Goal: Task Accomplishment & Management: Use online tool/utility

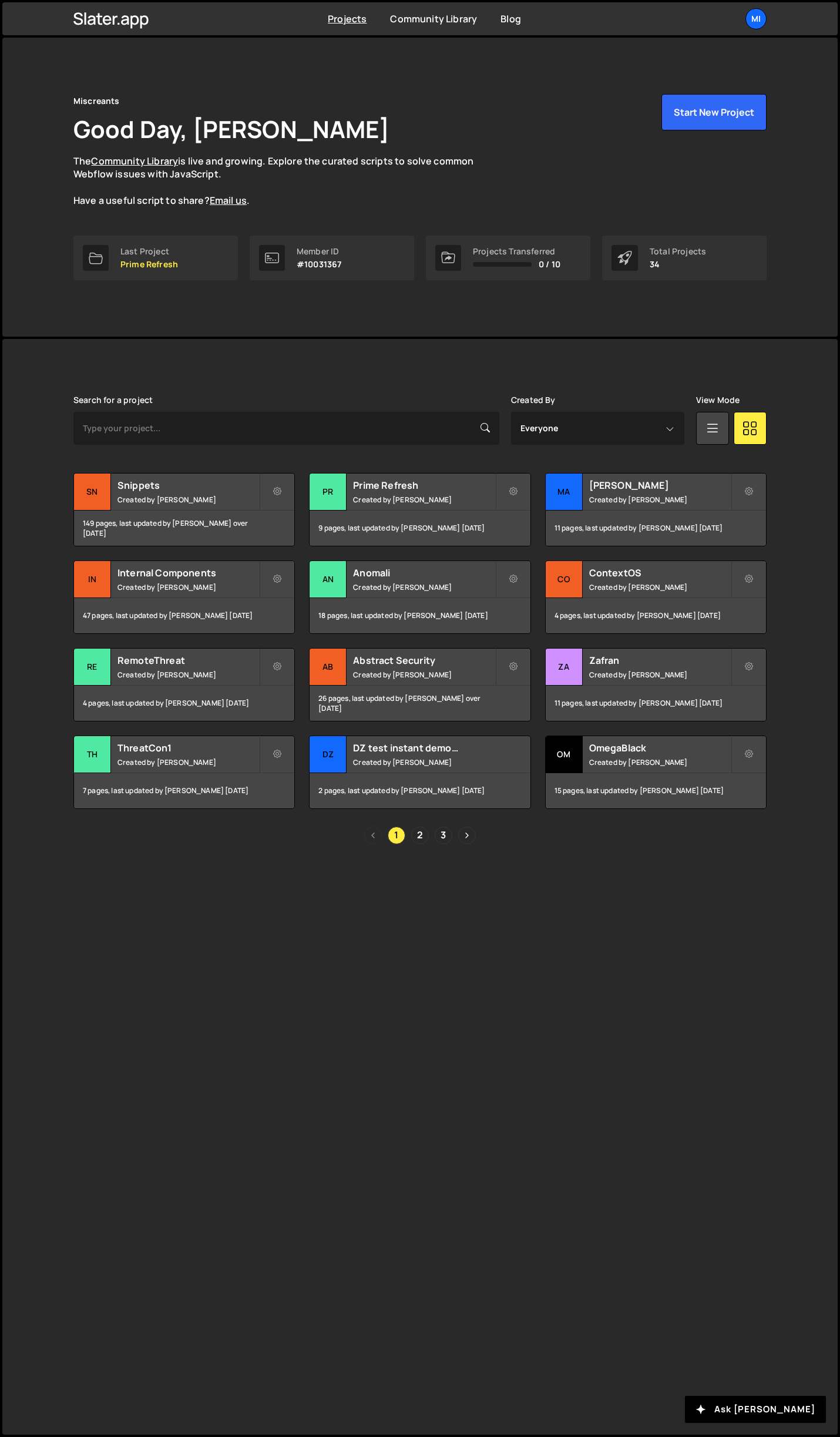
click at [423, 845] on div "[PERSON_NAME] is designed for desktop use. Please use a larger screen to access…" at bounding box center [420, 619] width 729 height 562
click at [423, 841] on link "2" at bounding box center [420, 836] width 18 height 18
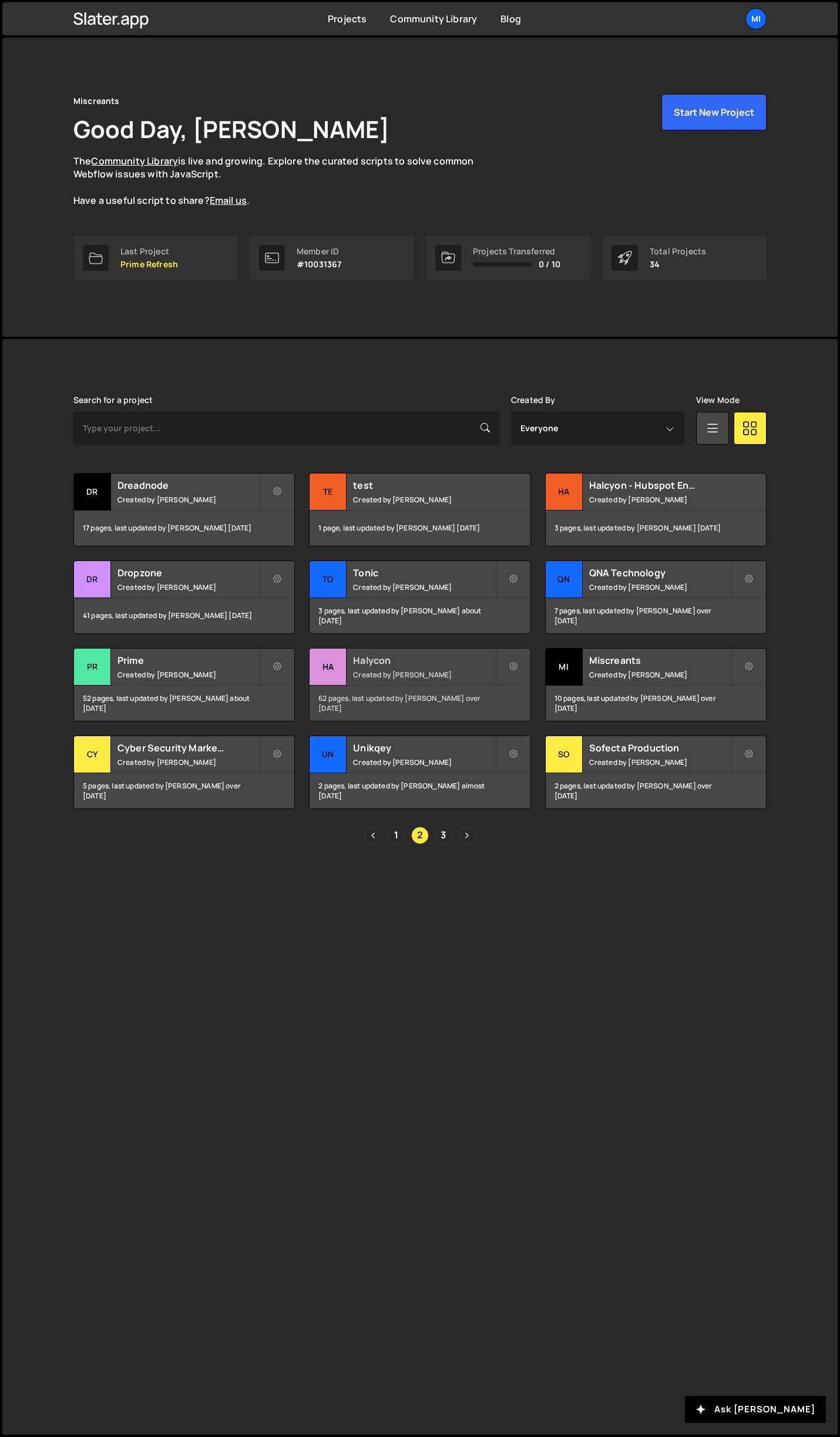
click at [449, 661] on h2 "Halycon" at bounding box center [424, 660] width 141 height 13
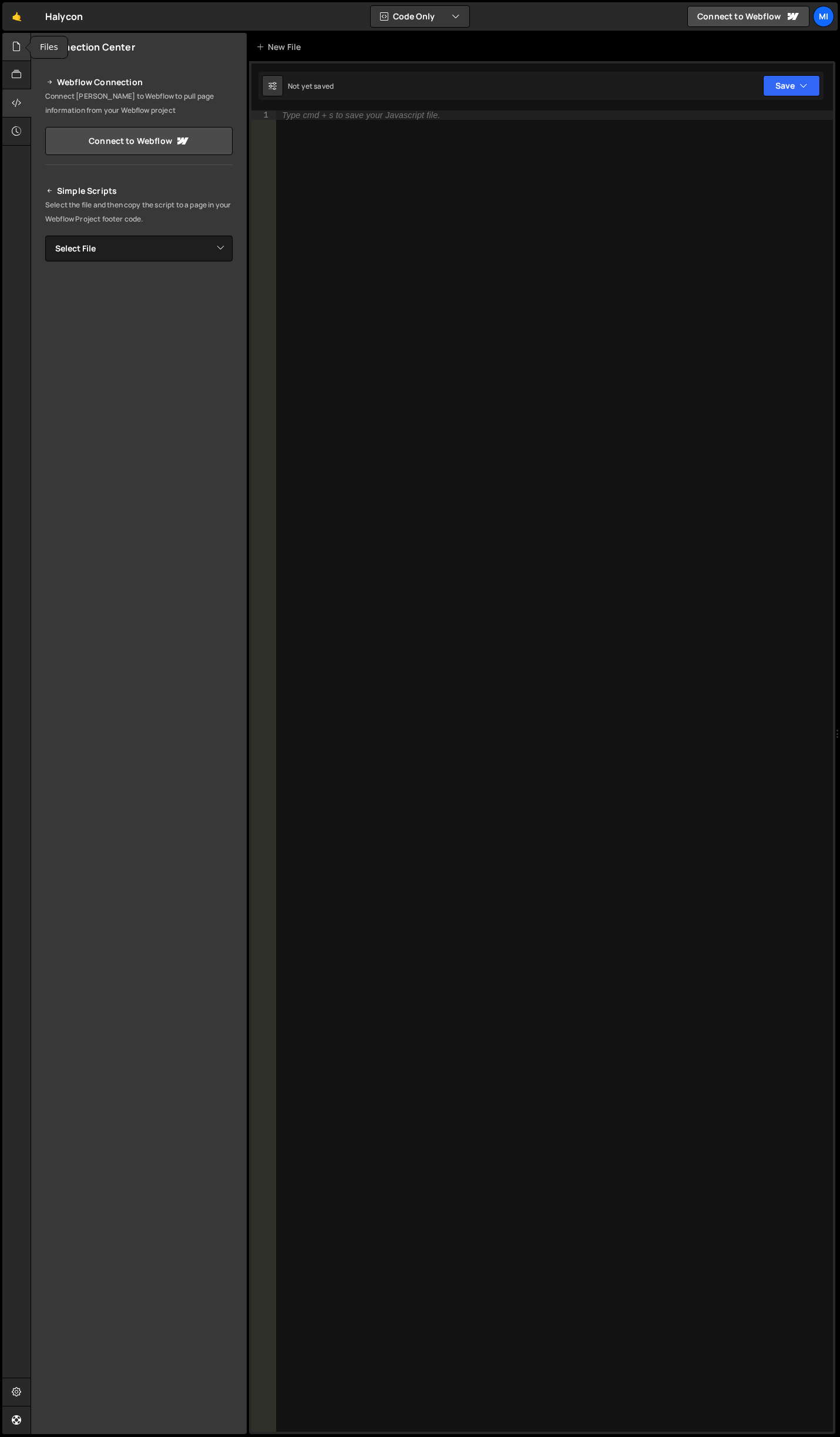
click at [23, 55] on div at bounding box center [17, 47] width 29 height 28
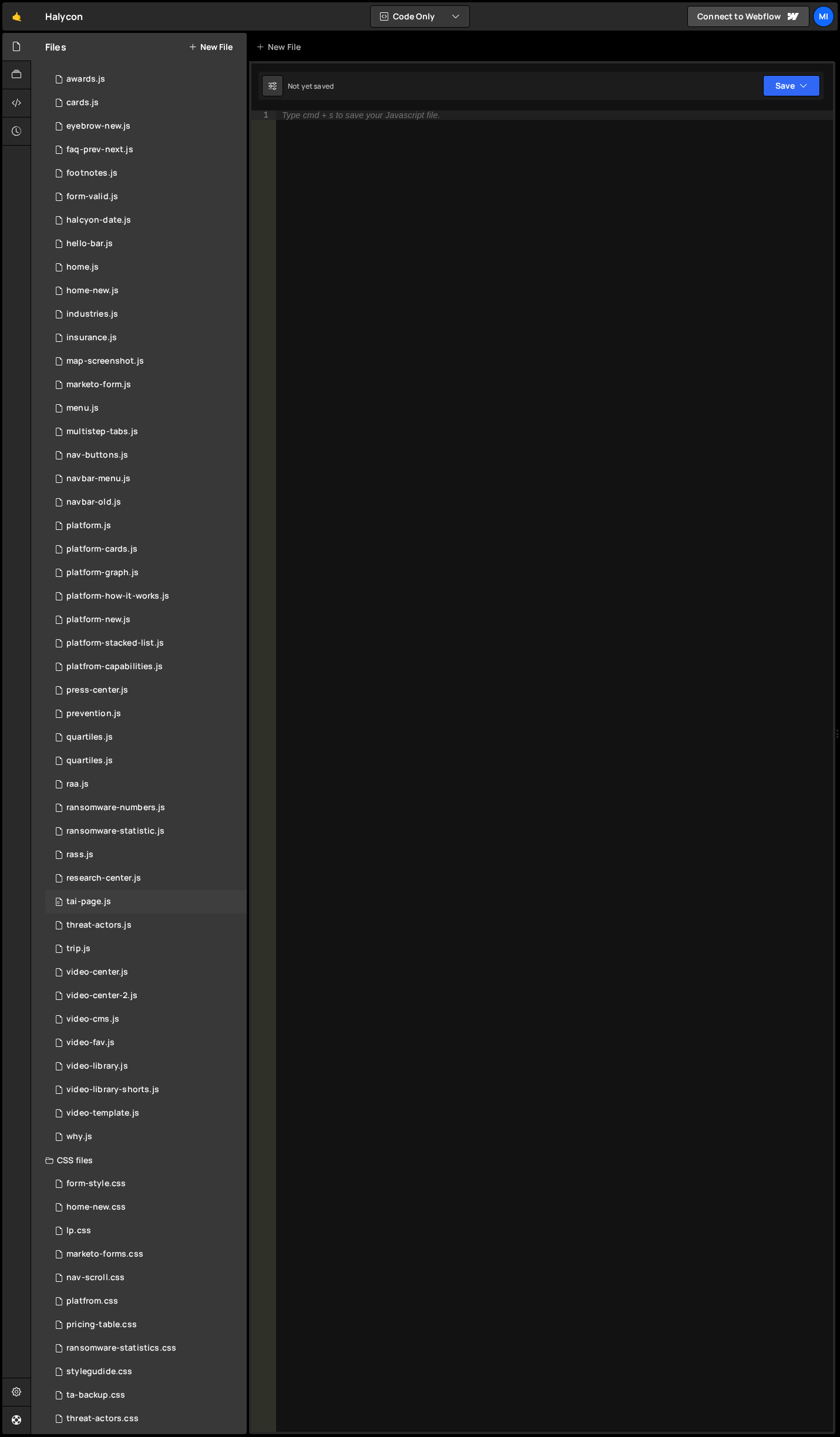
scroll to position [95, 0]
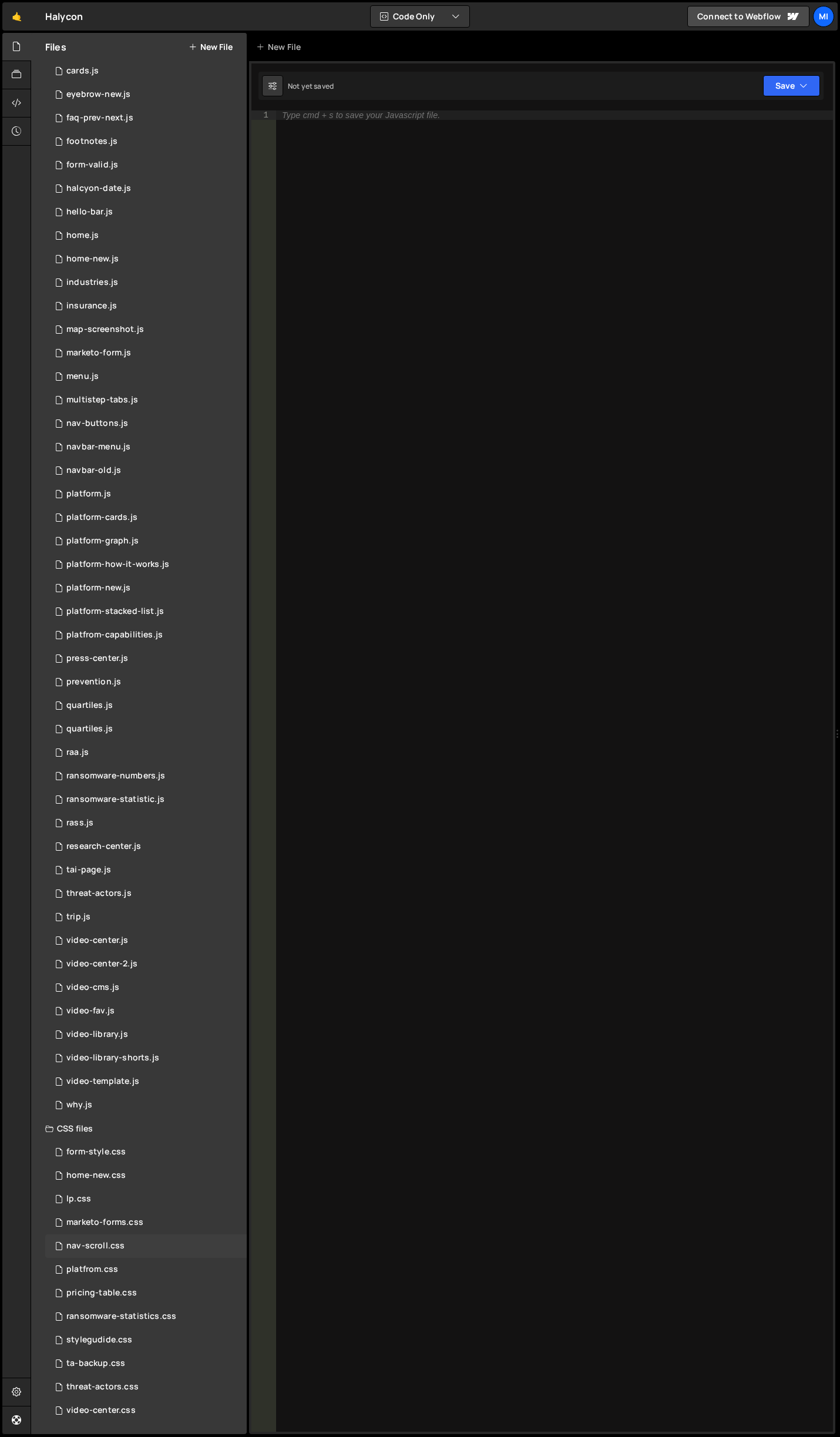
click at [156, 1238] on div "nav-scroll.css 0" at bounding box center [146, 1246] width 202 height 24
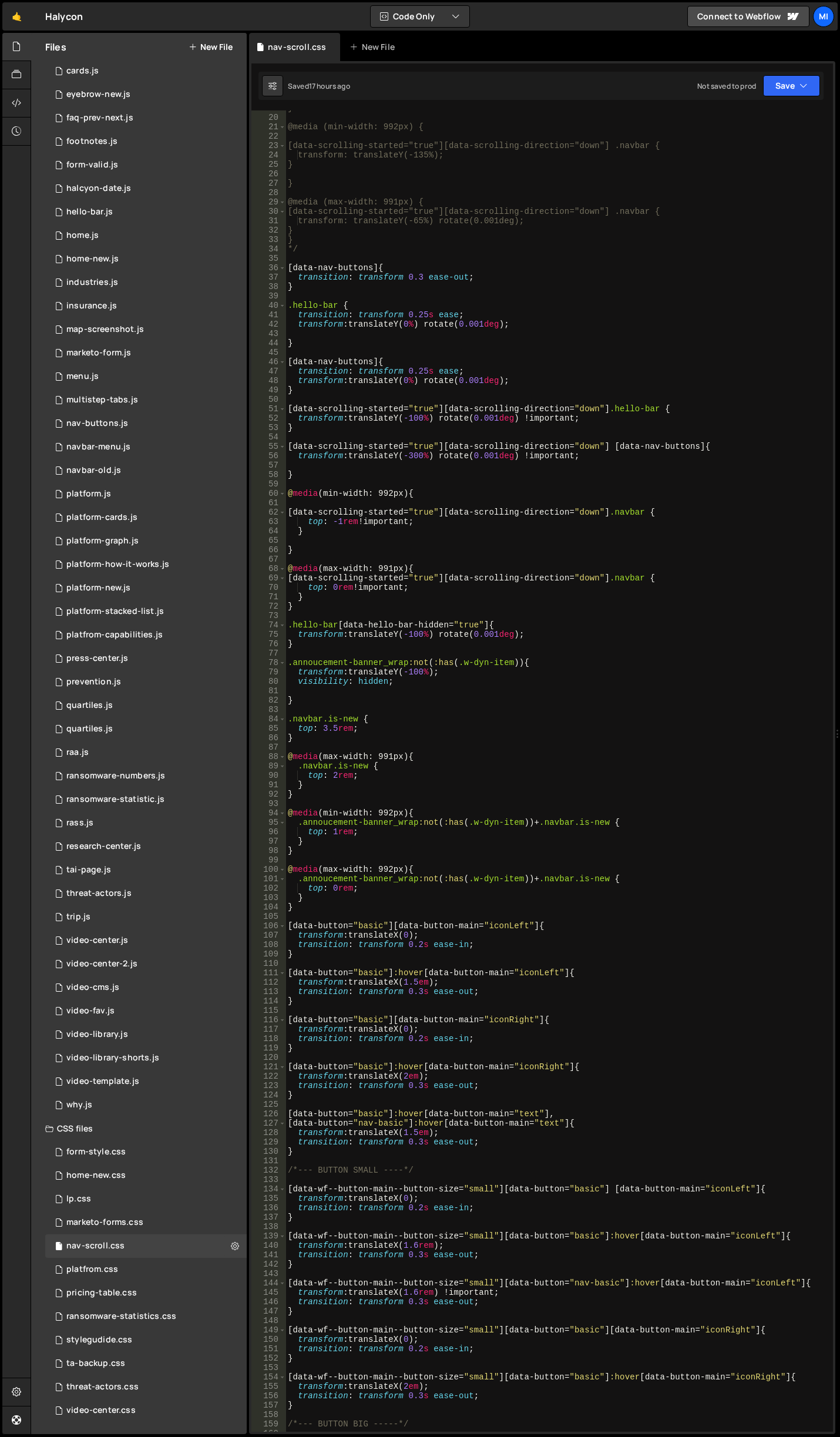
scroll to position [0, 0]
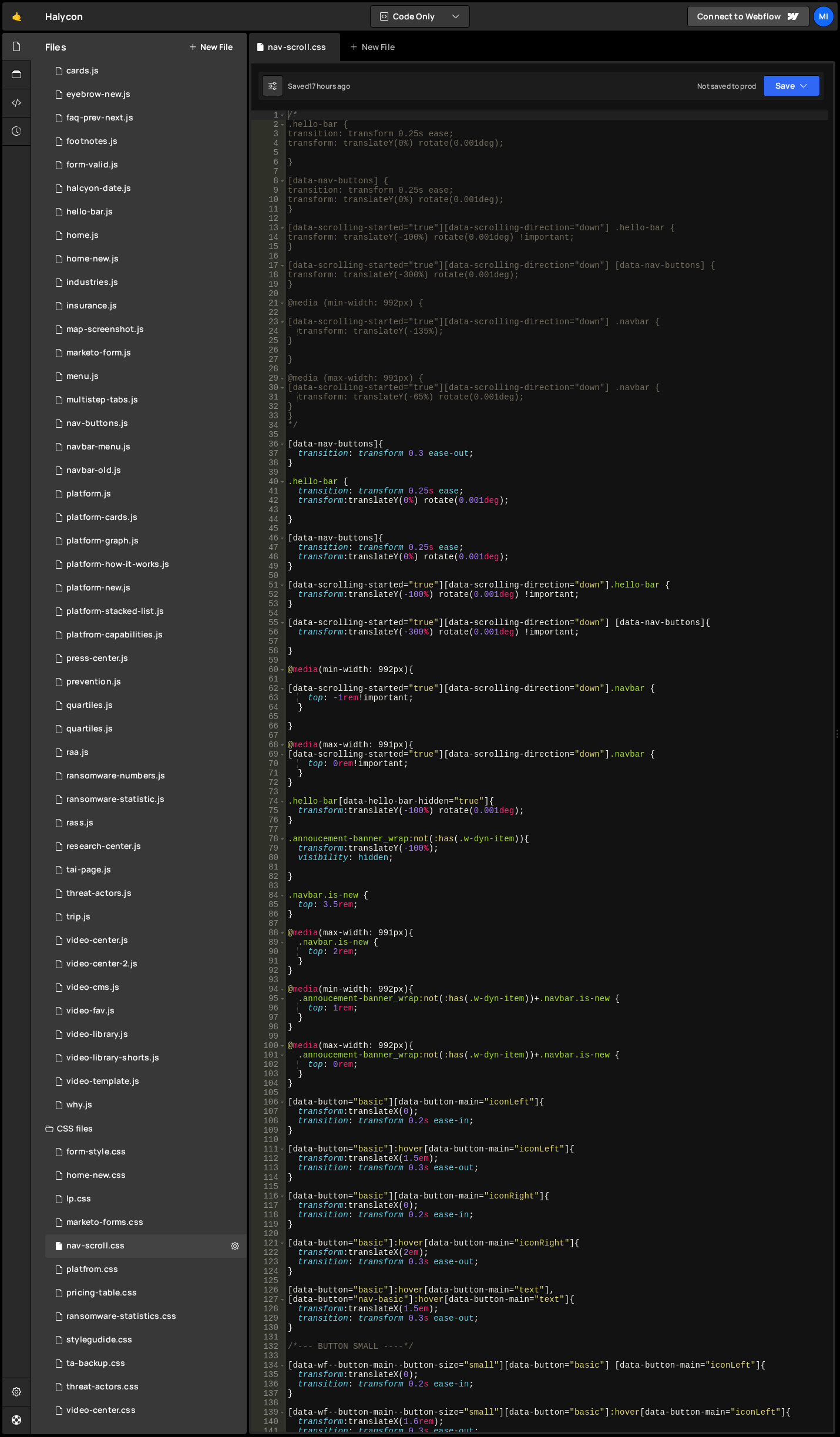
click at [383, 889] on div "/* .hello-bar { transition: transform 0.25s ease; transform: translateY(0%) rot…" at bounding box center [556, 780] width 543 height 1340
click at [326, 905] on div "/* .hello-bar { transition: transform 0.25s ease; transform: translateY(0%) rot…" at bounding box center [556, 780] width 543 height 1340
type textarea "top: 1.5rem;"
